Goal: Task Accomplishment & Management: Manage account settings

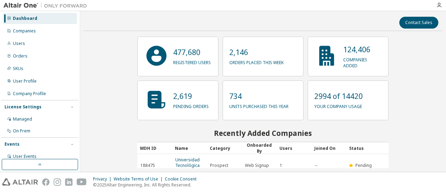
click at [49, 33] on div "Companies" at bounding box center [40, 30] width 74 height 11
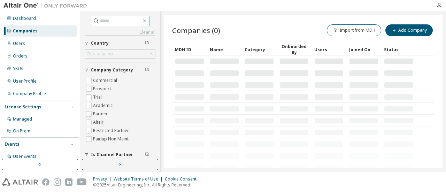
click at [110, 20] on input "text" at bounding box center [121, 20] width 42 height 7
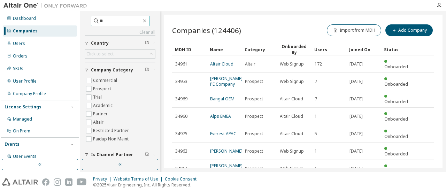
type input "*"
type input "**********"
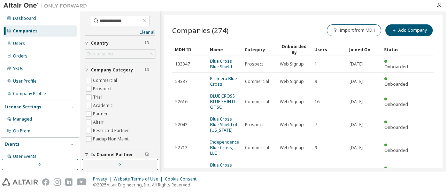
click at [222, 102] on link "BLUE CROSS BLUE SHIELD OF SC" at bounding box center [222, 101] width 25 height 17
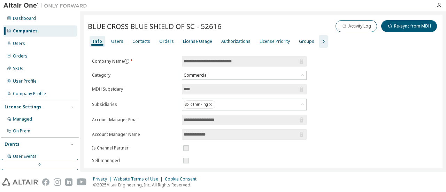
click at [118, 41] on div "Users" at bounding box center [117, 42] width 12 height 6
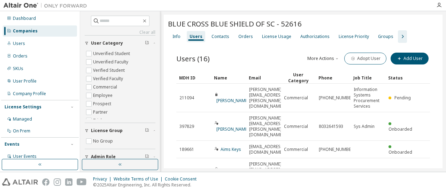
click at [214, 39] on div "Contacts" at bounding box center [220, 37] width 18 height 6
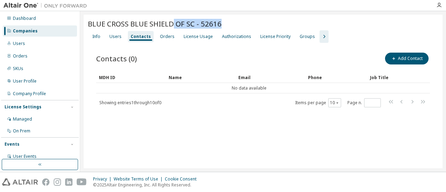
drag, startPoint x: 173, startPoint y: 28, endPoint x: 235, endPoint y: 27, distance: 62.7
click at [235, 27] on div "BLUE CROSS BLUE SHIELD OF SC - 52616" at bounding box center [263, 24] width 350 height 10
click at [320, 38] on icon "button" at bounding box center [324, 36] width 8 height 8
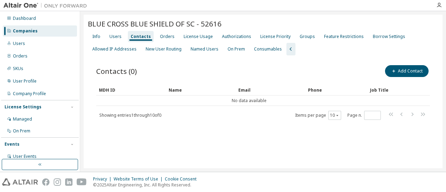
click at [193, 52] on div "Named Users" at bounding box center [204, 49] width 33 height 11
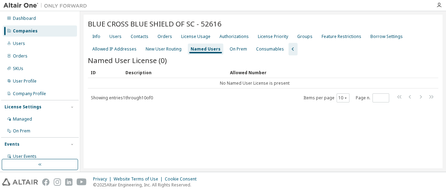
click at [194, 36] on div "License Usage" at bounding box center [195, 37] width 29 height 6
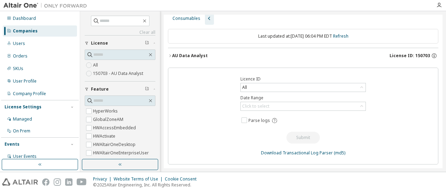
scroll to position [52, 0]
click at [267, 107] on div "Click to select" at bounding box center [255, 106] width 29 height 8
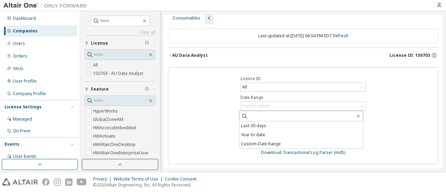
click at [268, 124] on li "Last 30 days" at bounding box center [301, 125] width 124 height 9
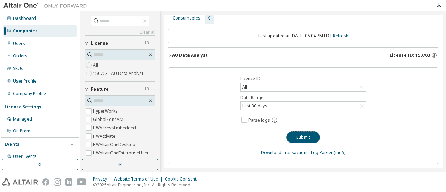
click at [304, 139] on button "Submit" at bounding box center [302, 137] width 33 height 12
click at [283, 150] on link "Download Transactional Log Parser" at bounding box center [297, 152] width 72 height 6
click at [247, 72] on div "Licence ID All Date Range Last 30 days Parse logs Submit Download Transactional…" at bounding box center [303, 115] width 270 height 97
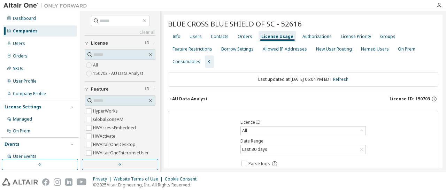
click at [274, 39] on div "License Usage" at bounding box center [277, 37] width 32 height 6
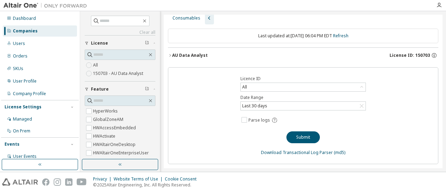
click at [253, 107] on div "Last 30 days" at bounding box center [254, 106] width 27 height 8
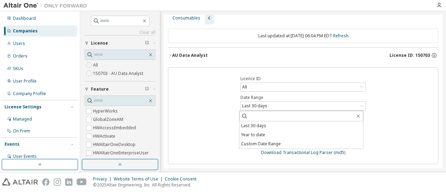
click at [253, 154] on div "Licence ID All Date Range Last 30 days Last 30 days Year to date Custom Date Ra…" at bounding box center [303, 115] width 270 height 97
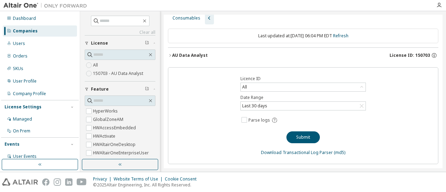
click at [45, 16] on div "Dashboard" at bounding box center [40, 18] width 74 height 11
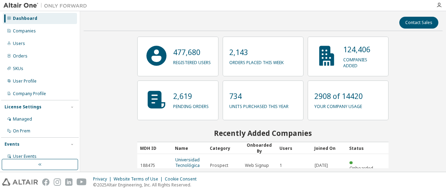
click at [40, 89] on div "Company Profile" at bounding box center [40, 93] width 74 height 11
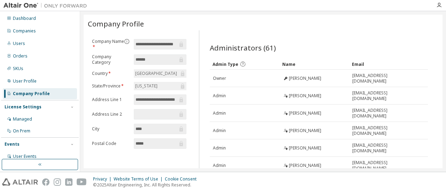
click at [142, 44] on input "**********" at bounding box center [156, 44] width 42 height 7
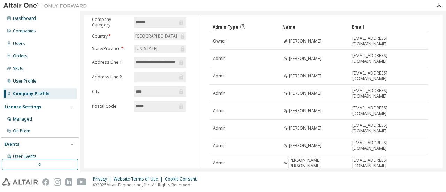
scroll to position [2, 0]
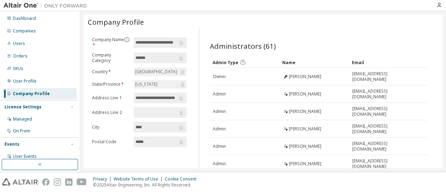
click at [47, 80] on div "User Profile" at bounding box center [40, 81] width 74 height 11
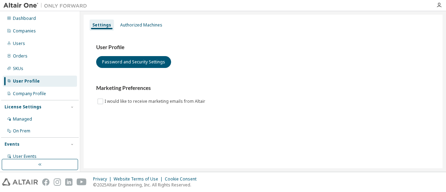
click at [40, 66] on div "SKUs" at bounding box center [40, 68] width 74 height 11
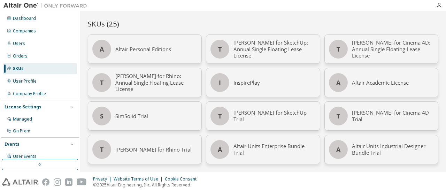
click at [39, 56] on div "Orders" at bounding box center [40, 55] width 74 height 11
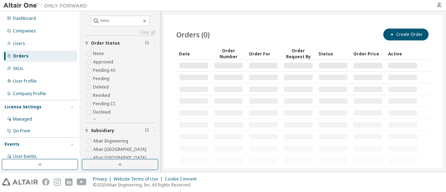
click at [41, 48] on div "Users" at bounding box center [40, 43] width 74 height 11
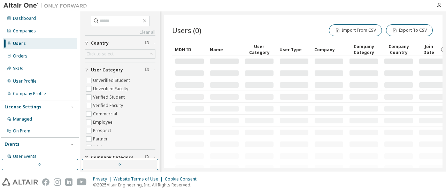
click at [44, 34] on div "Companies" at bounding box center [40, 30] width 74 height 11
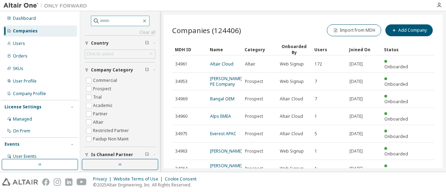
click at [103, 20] on input "text" at bounding box center [121, 20] width 42 height 7
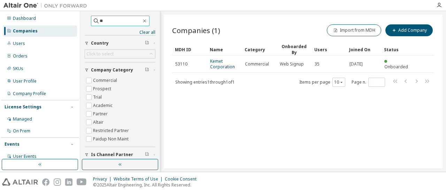
click at [100, 21] on input "**" at bounding box center [121, 20] width 42 height 7
type input "**********"
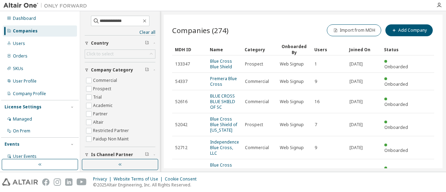
click at [224, 95] on link "BLUE CROSS BLUE SHIELD OF SC" at bounding box center [222, 101] width 25 height 17
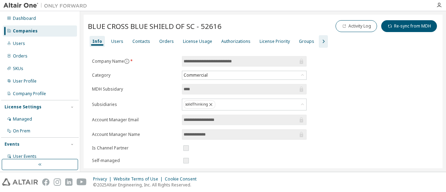
click at [188, 40] on div "License Usage" at bounding box center [197, 42] width 29 height 6
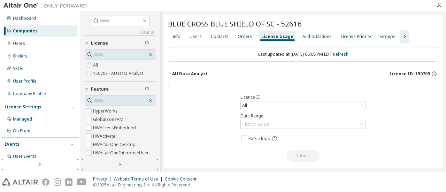
click at [309, 39] on div "Authorizations" at bounding box center [316, 37] width 29 height 6
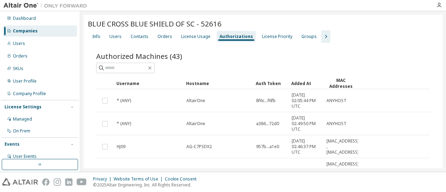
click at [266, 37] on div "License Priority" at bounding box center [277, 37] width 30 height 6
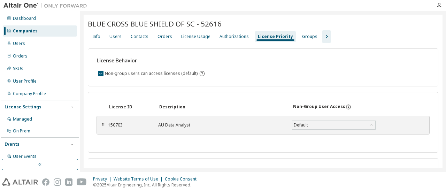
click at [302, 36] on div "Groups" at bounding box center [309, 37] width 15 height 6
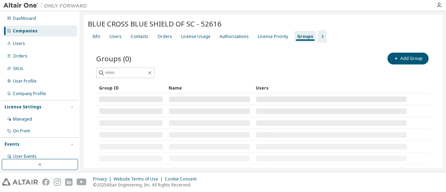
click at [267, 39] on div "License Priority" at bounding box center [273, 36] width 36 height 11
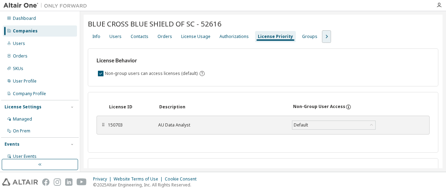
click at [322, 34] on icon "button" at bounding box center [326, 36] width 8 height 8
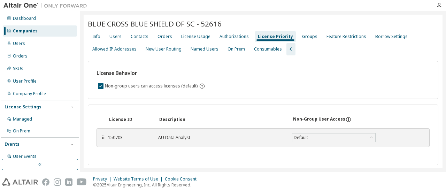
click at [302, 37] on div "Groups" at bounding box center [309, 37] width 15 height 6
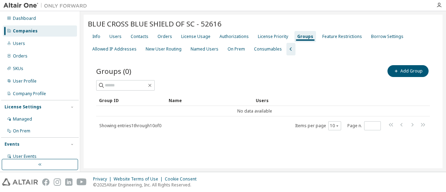
click at [329, 37] on div "Feature Restrictions" at bounding box center [342, 37] width 40 height 6
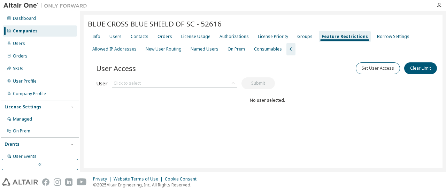
click at [377, 34] on div "Borrow Settings" at bounding box center [393, 37] width 32 height 6
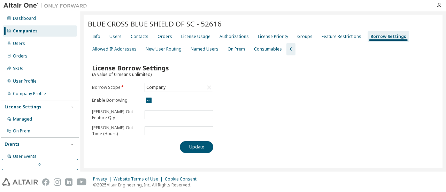
click at [124, 56] on div "BLUE CROSS BLUE SHIELD OF SC - 52616 Clear Load Save Save As Field Operator Val…" at bounding box center [263, 92] width 359 height 154
click at [124, 50] on div "Allowed IP Addresses" at bounding box center [114, 49] width 44 height 6
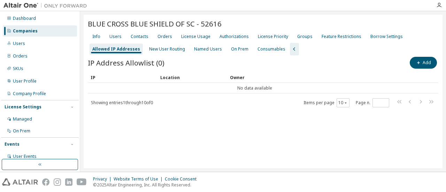
click at [168, 48] on div "New User Routing" at bounding box center [167, 49] width 36 height 6
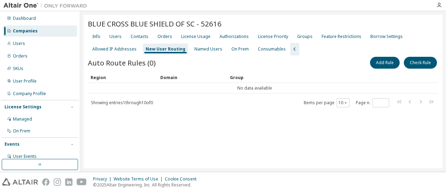
click at [203, 47] on div "Named Users" at bounding box center [208, 49] width 28 height 6
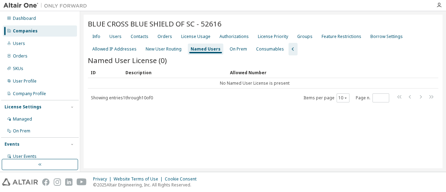
click at [241, 50] on div "On Prem" at bounding box center [237, 49] width 17 height 6
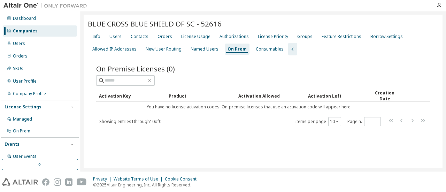
click at [263, 53] on div "Consumables" at bounding box center [269, 49] width 33 height 11
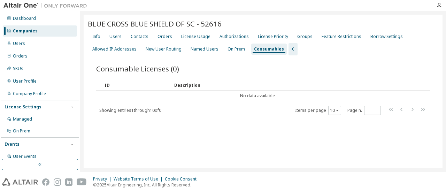
click at [192, 36] on div "License Usage" at bounding box center [195, 37] width 29 height 6
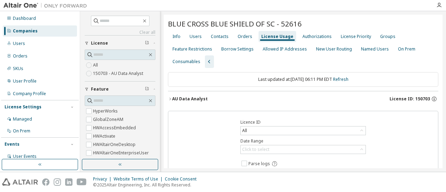
click at [291, 18] on div "BLUE CROSS BLUE SHIELD OF SC - 52616 Clear Load Save Save As Field Operator Val…" at bounding box center [303, 113] width 279 height 197
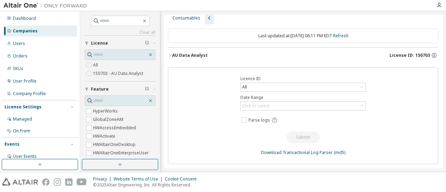
click at [327, 103] on div "Click to select" at bounding box center [303, 106] width 125 height 8
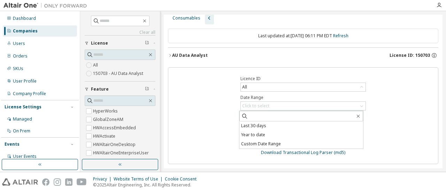
click at [396, 103] on div "Licence ID All Date Range Click to select Last 30 days Year to date Custom Date…" at bounding box center [303, 115] width 270 height 97
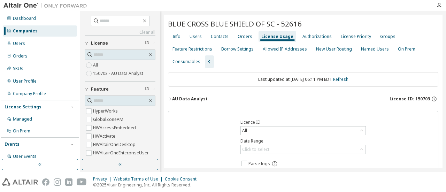
scroll to position [1, 0]
click at [208, 63] on icon "button" at bounding box center [209, 60] width 2 height 3
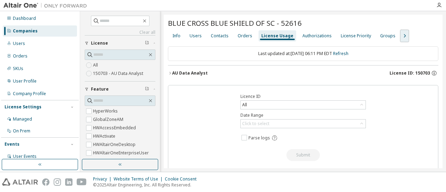
click at [400, 40] on icon "button" at bounding box center [404, 36] width 8 height 8
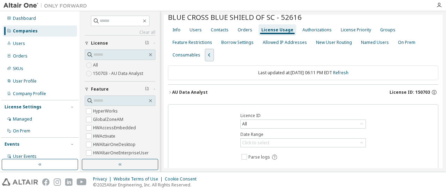
scroll to position [7, 0]
click at [171, 94] on icon "button" at bounding box center [170, 91] width 4 height 4
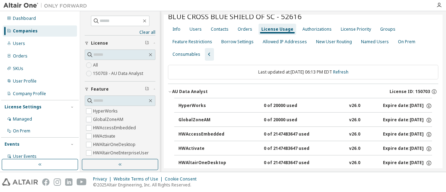
click at [249, 1] on div at bounding box center [261, 5] width 341 height 11
click at [279, 123] on div "0 of 20000 used" at bounding box center [295, 120] width 63 height 6
click at [425, 123] on icon "button" at bounding box center [428, 120] width 6 height 6
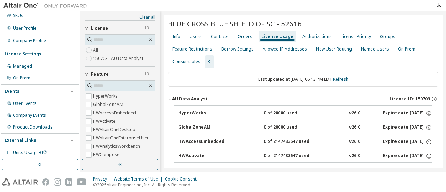
scroll to position [0, 0]
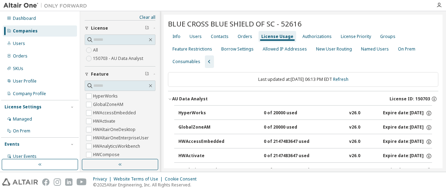
click at [19, 16] on div "Dashboard" at bounding box center [24, 19] width 23 height 6
